Goal: Use online tool/utility: Utilize a website feature to perform a specific function

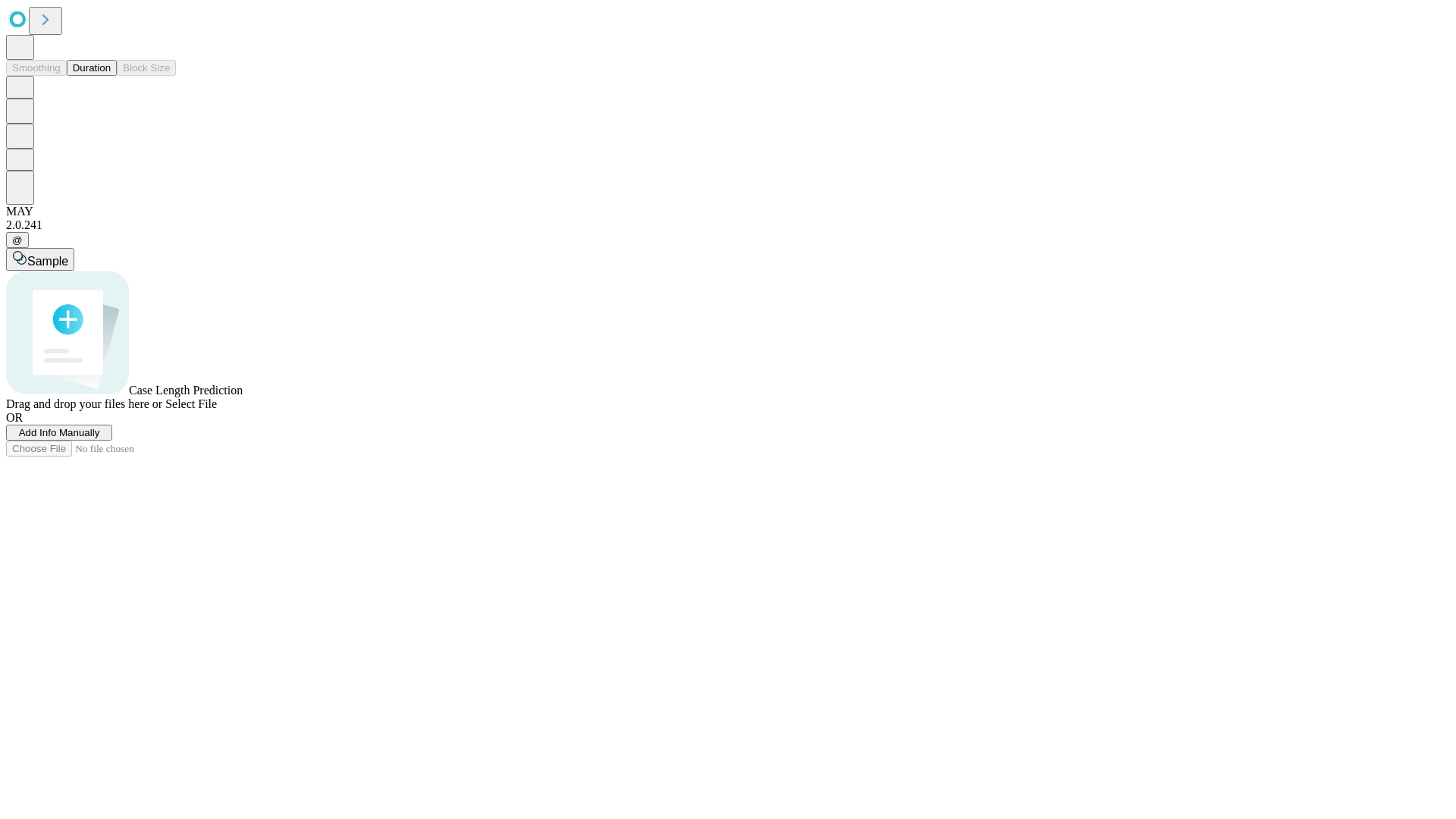
click at [217, 411] on span "Select File" at bounding box center [190, 404] width 51 height 13
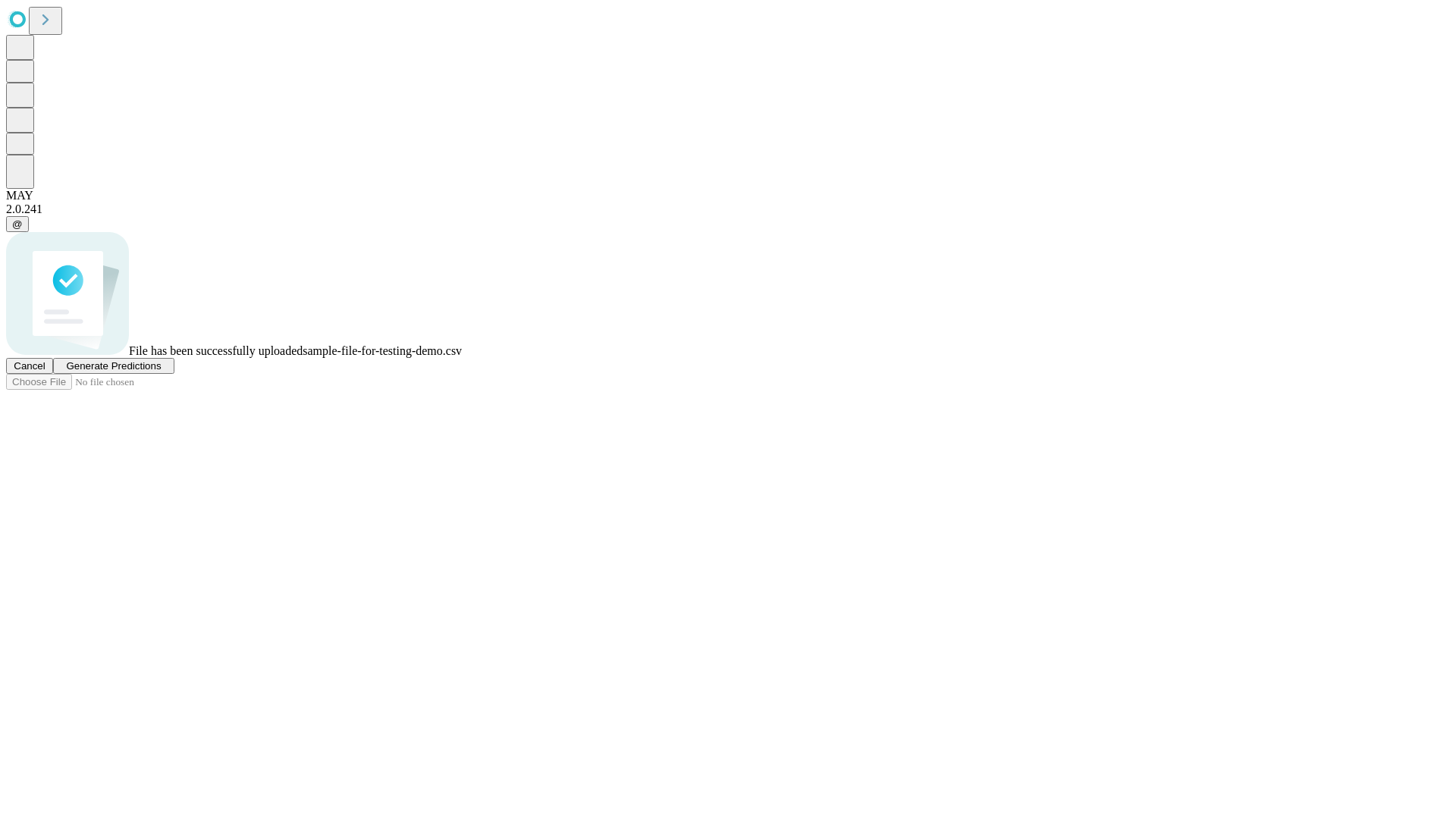
click at [161, 372] on span "Generate Predictions" at bounding box center [114, 366] width 95 height 11
